Goal: Find specific page/section: Find specific page/section

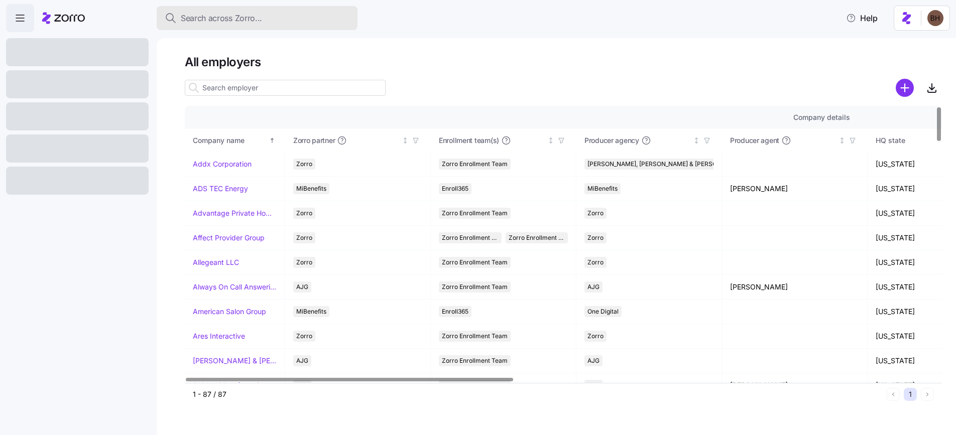
click at [231, 19] on span "Search across Zorro..." at bounding box center [221, 18] width 81 height 13
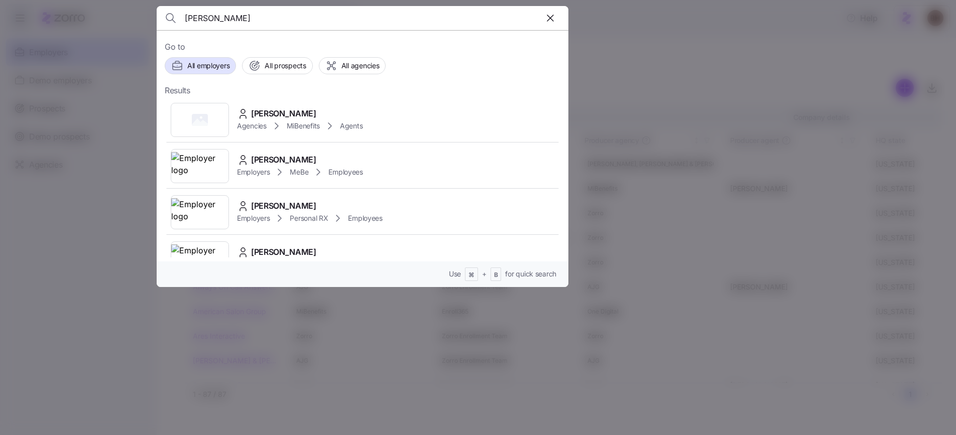
click at [225, 16] on input "[PERSON_NAME]" at bounding box center [313, 18] width 257 height 24
paste input "[PERSON_NAME]"
click at [302, 24] on input "[PERSON_NAME]" at bounding box center [313, 18] width 257 height 24
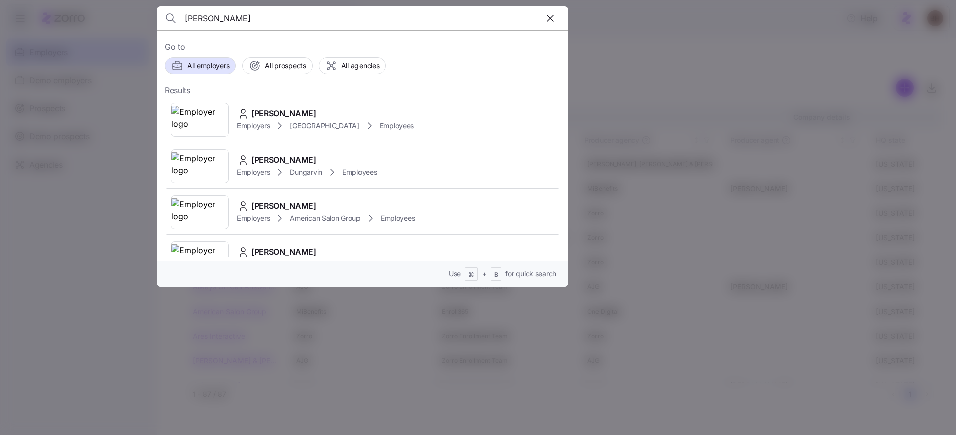
click at [302, 24] on input "[PERSON_NAME]" at bounding box center [313, 18] width 257 height 24
paste input "[PERSON_NAME]"
click at [232, 14] on input "[PERSON_NAME]" at bounding box center [313, 18] width 257 height 24
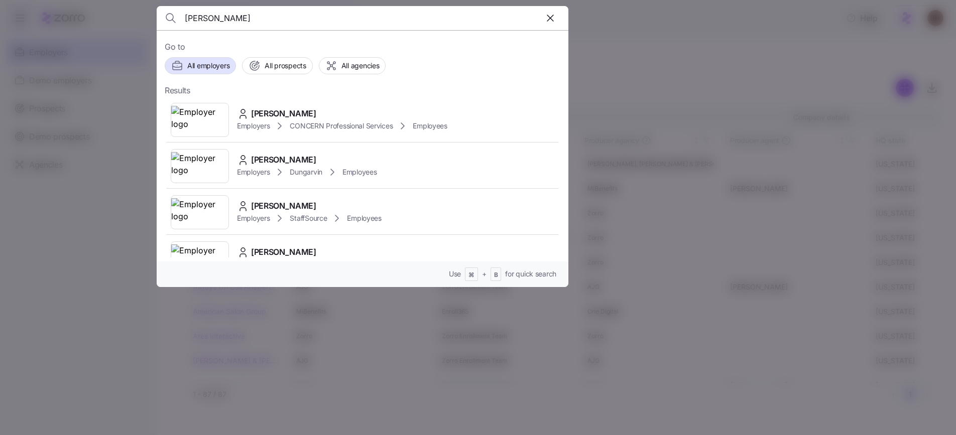
click at [232, 14] on input "[PERSON_NAME]" at bounding box center [313, 18] width 257 height 24
paste input "[PERSON_NAME]"
click at [319, 26] on input "[PERSON_NAME]" at bounding box center [313, 18] width 257 height 24
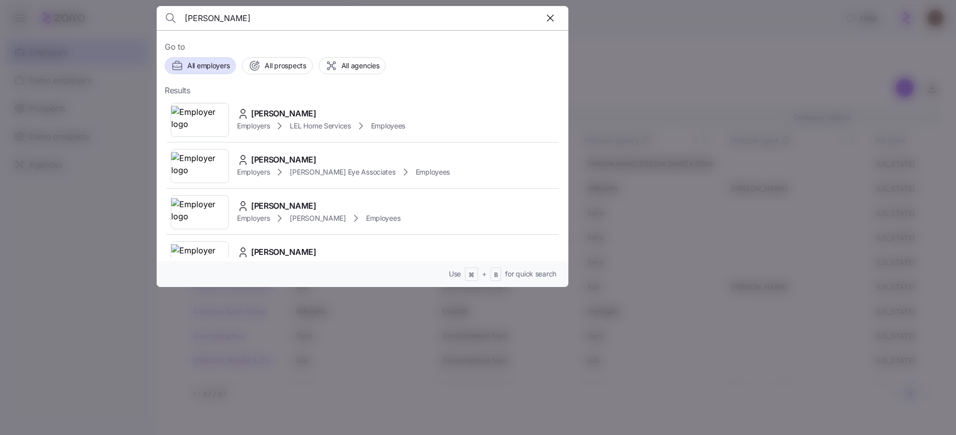
paste input "[PERSON_NAME]"
type input "[PERSON_NAME]"
